Goal: Register for event/course

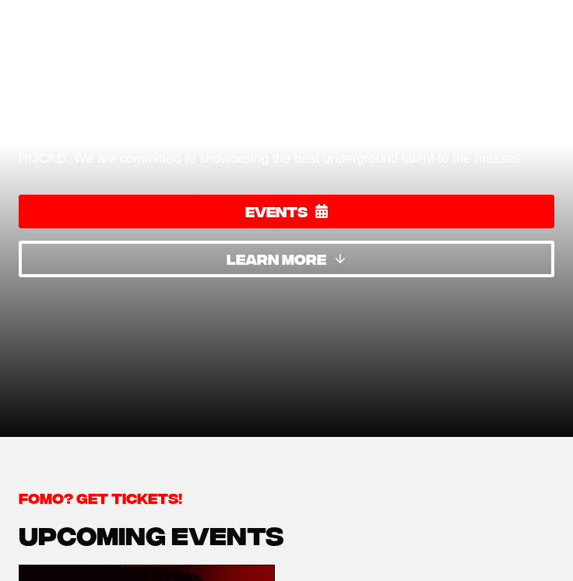
scroll to position [182, 0]
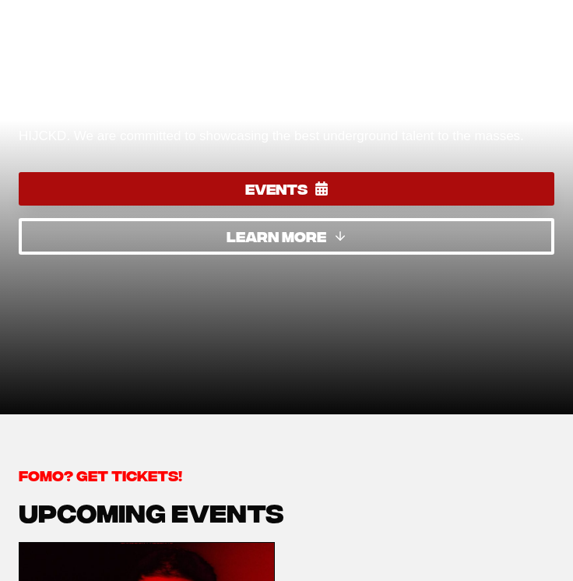
click at [283, 191] on span "EVENTS" at bounding box center [276, 188] width 62 height 23
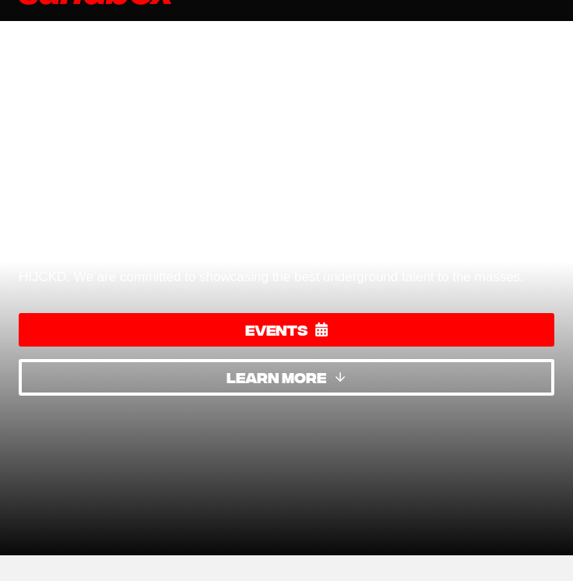
scroll to position [0, 0]
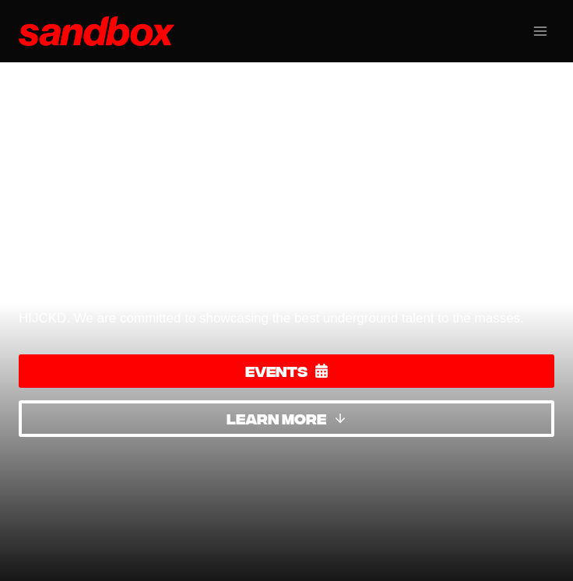
click at [221, 238] on h1 "Sydney’s biggest monthly event, who’s ready?" at bounding box center [287, 224] width 536 height 93
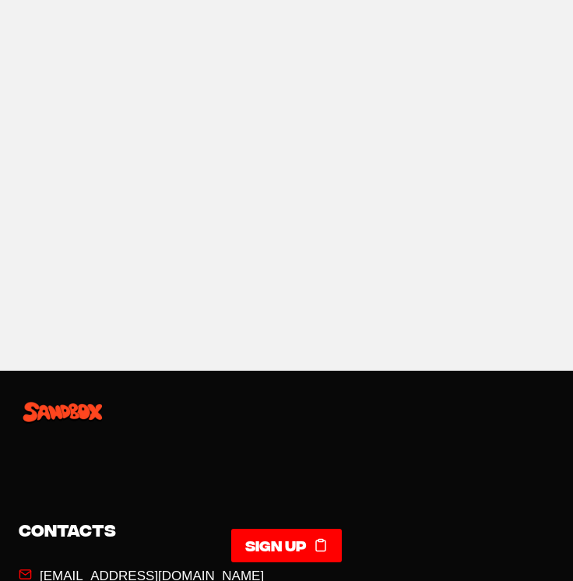
scroll to position [3438, 0]
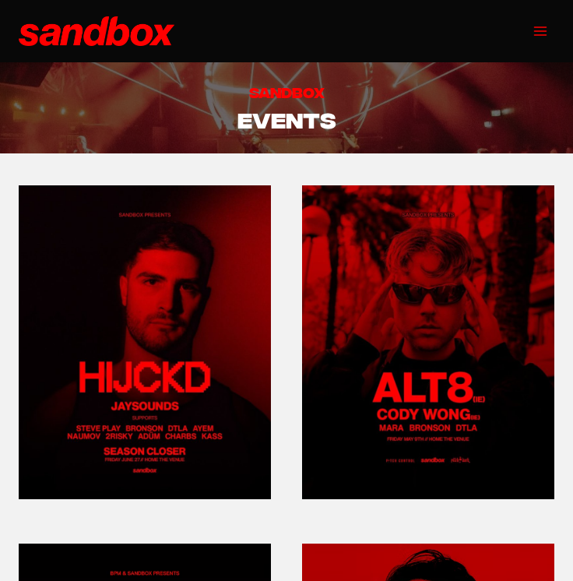
click at [533, 41] on button "Toggle Menu" at bounding box center [539, 31] width 29 height 24
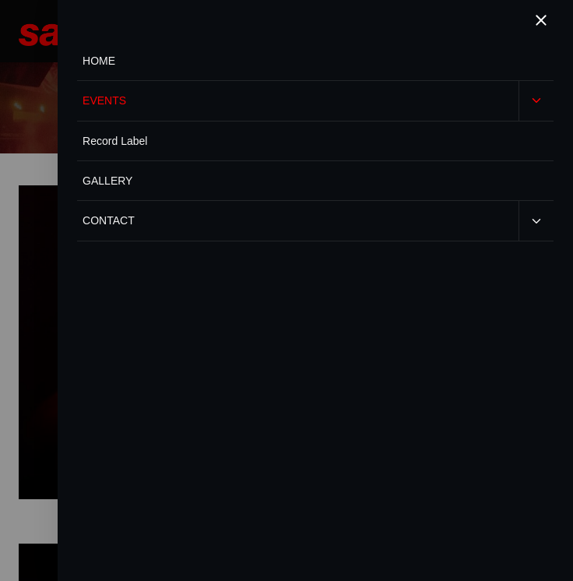
click at [215, 93] on link "EVENTS" at bounding box center [297, 100] width 441 height 39
